Goal: Navigation & Orientation: Find specific page/section

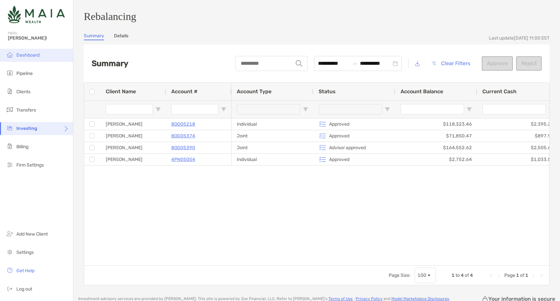
click at [54, 51] on li "Dashboard" at bounding box center [36, 55] width 73 height 13
click at [35, 53] on span "Dashboard" at bounding box center [27, 55] width 23 height 6
click at [27, 56] on span "Dashboard" at bounding box center [27, 55] width 23 height 6
click at [35, 71] on li "Pipeline" at bounding box center [36, 73] width 73 height 13
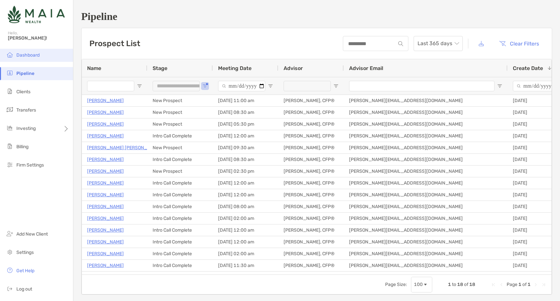
click at [45, 60] on li "Dashboard" at bounding box center [36, 55] width 73 height 13
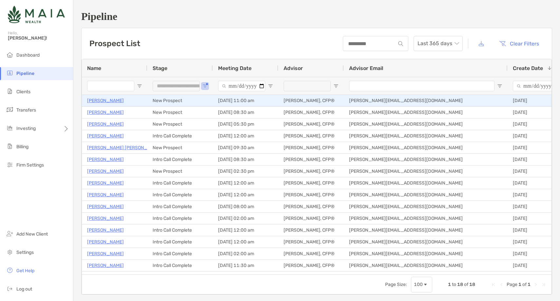
click at [105, 102] on p "[PERSON_NAME]" at bounding box center [105, 101] width 37 height 8
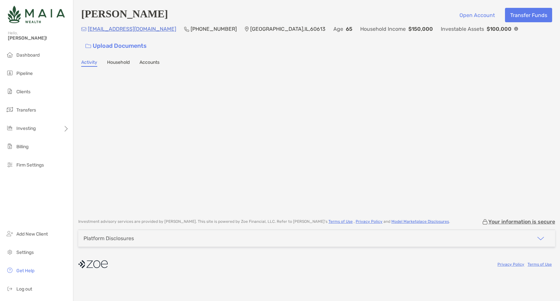
click at [127, 18] on h4 "[PERSON_NAME]" at bounding box center [124, 15] width 87 height 14
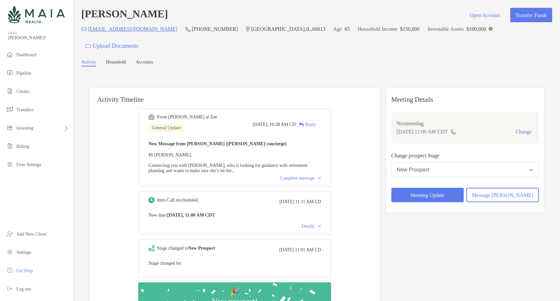
click at [127, 18] on h4 "[PERSON_NAME]" at bounding box center [124, 15] width 87 height 14
copy h4 "[PERSON_NAME]"
